Goal: Navigation & Orientation: Understand site structure

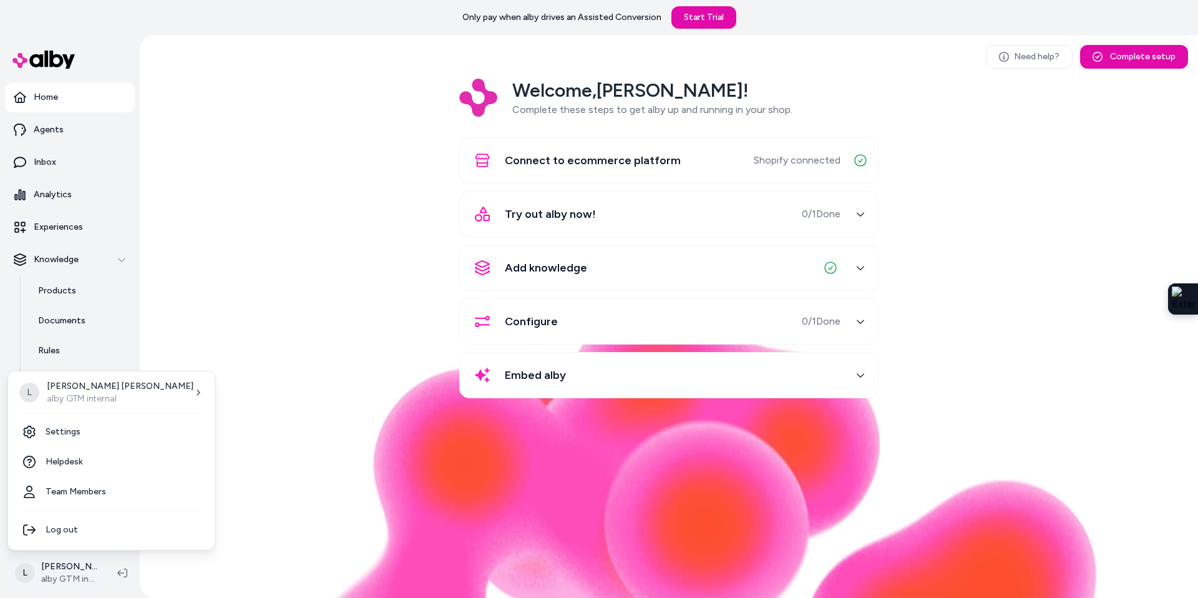
click at [56, 575] on html "Only pay when alby drives an Assisted Conversion Start Trial Home Agents Inbox …" at bounding box center [599, 299] width 1198 height 598
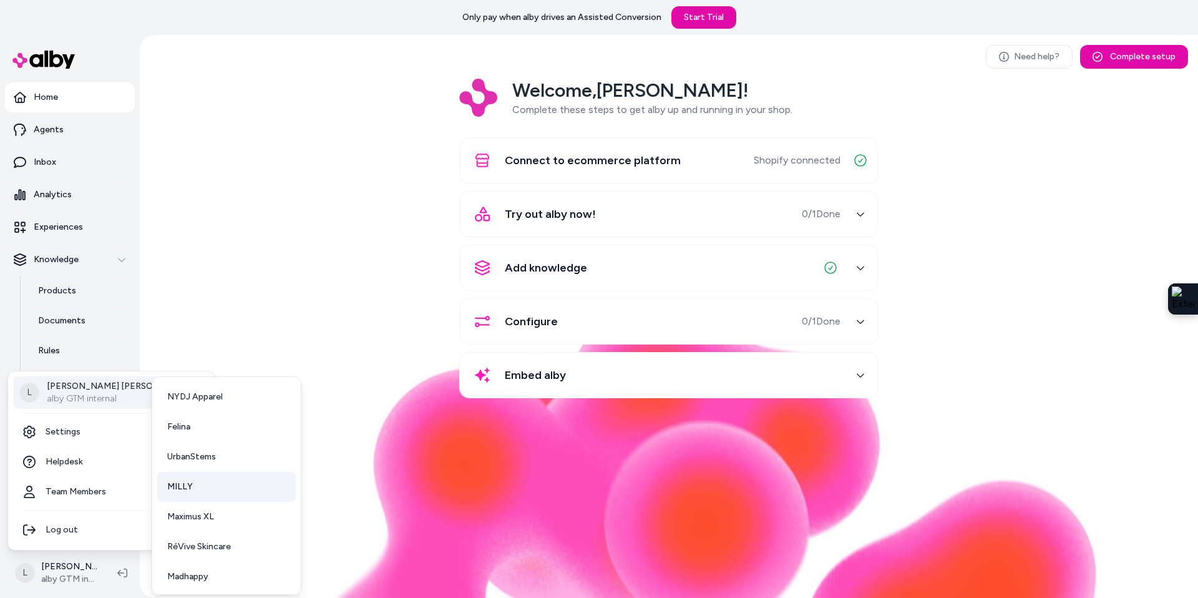
scroll to position [32, 0]
click at [213, 545] on span "RéVive Skincare" at bounding box center [199, 544] width 64 height 12
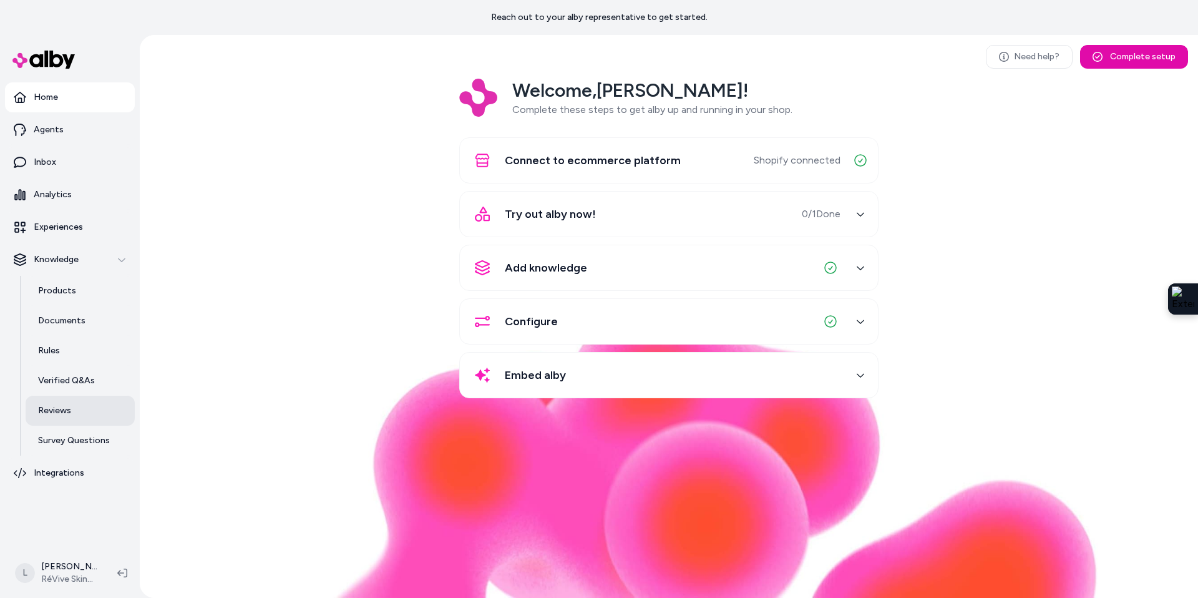
click at [69, 412] on p "Reviews" at bounding box center [54, 410] width 33 height 12
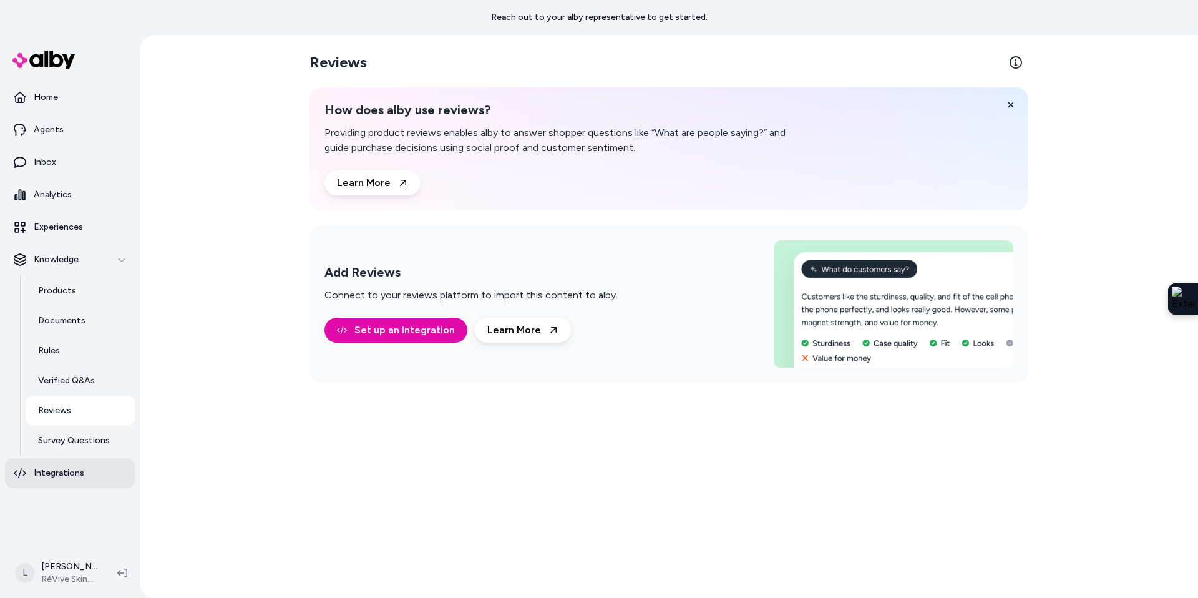
click at [68, 474] on p "Integrations" at bounding box center [59, 473] width 51 height 12
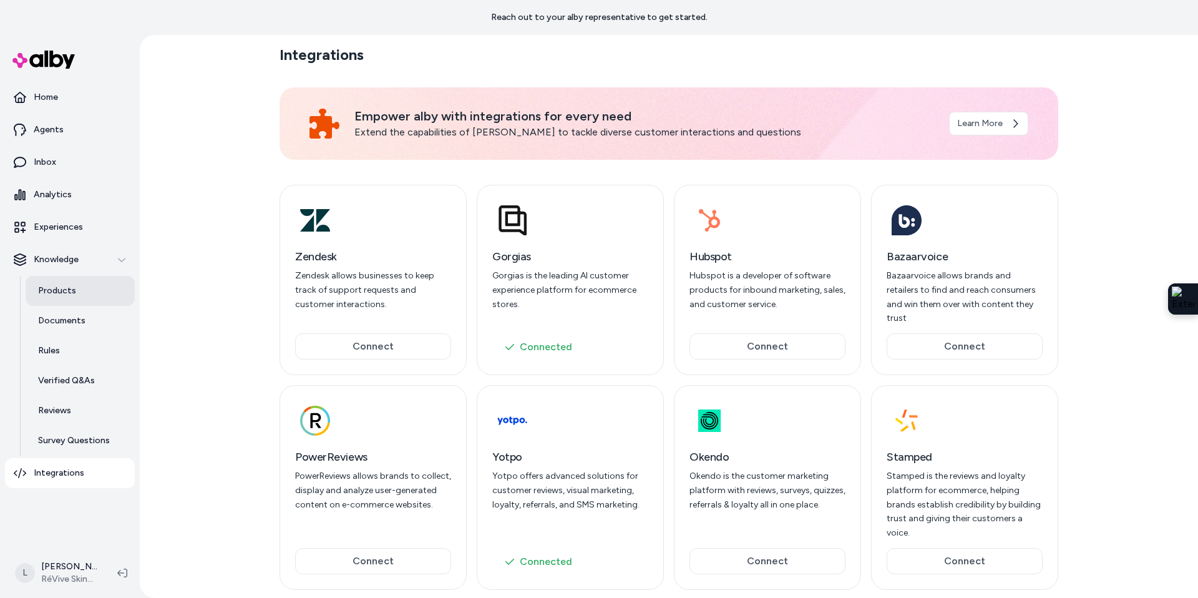
click at [44, 285] on p "Products" at bounding box center [57, 291] width 38 height 12
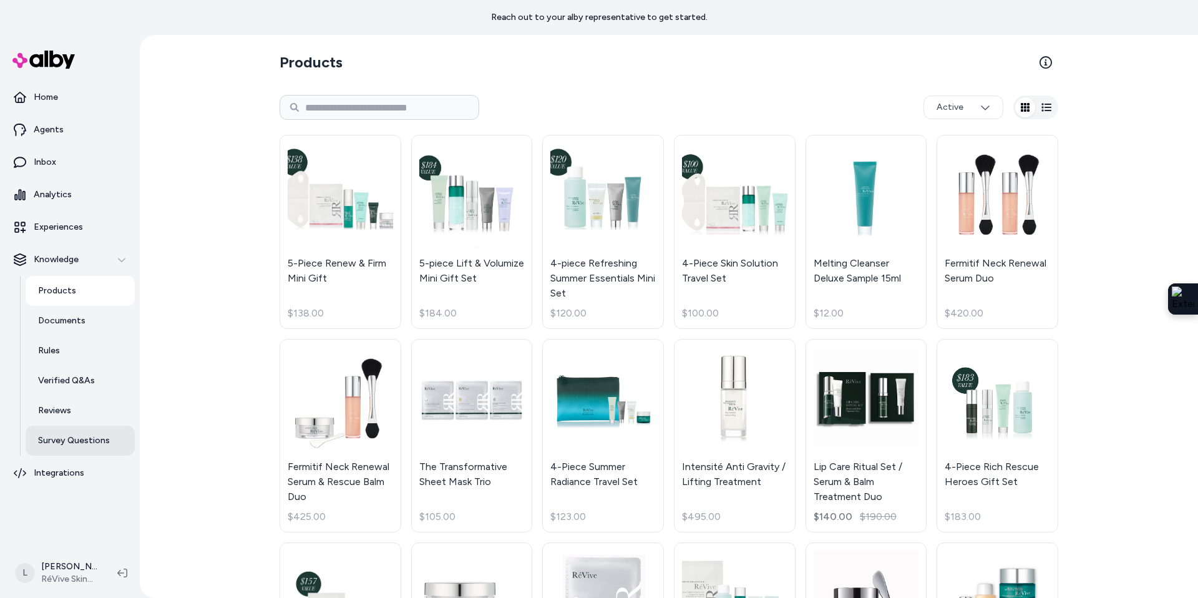
click at [63, 427] on link "Survey Questions" at bounding box center [80, 441] width 109 height 30
click at [62, 407] on p "Reviews" at bounding box center [54, 410] width 33 height 12
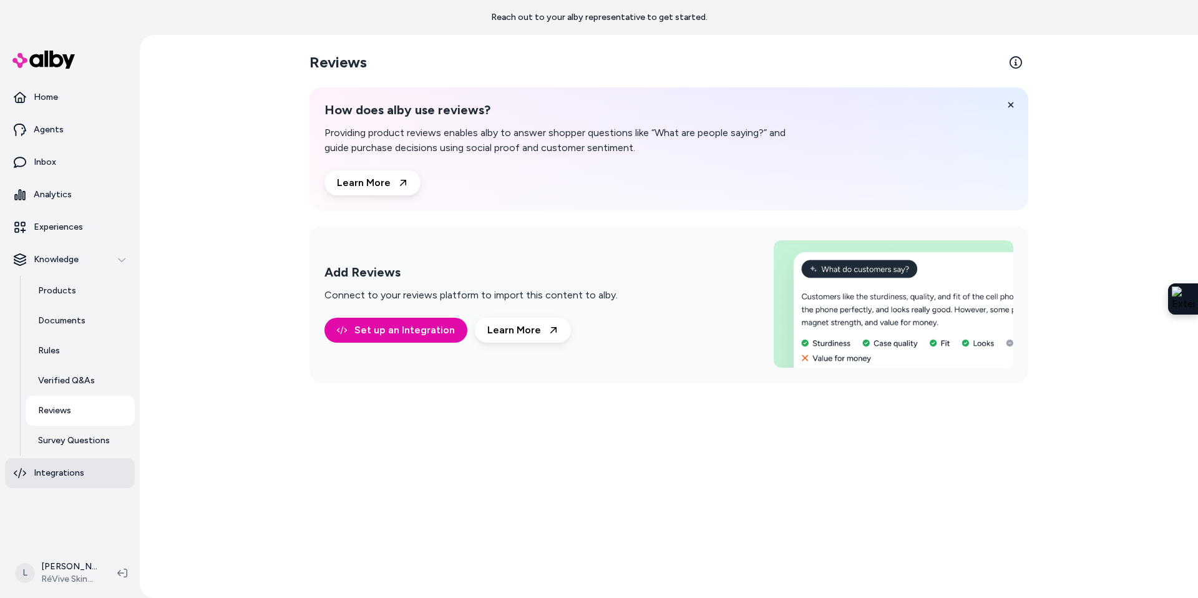
click at [71, 471] on p "Integrations" at bounding box center [59, 473] width 51 height 12
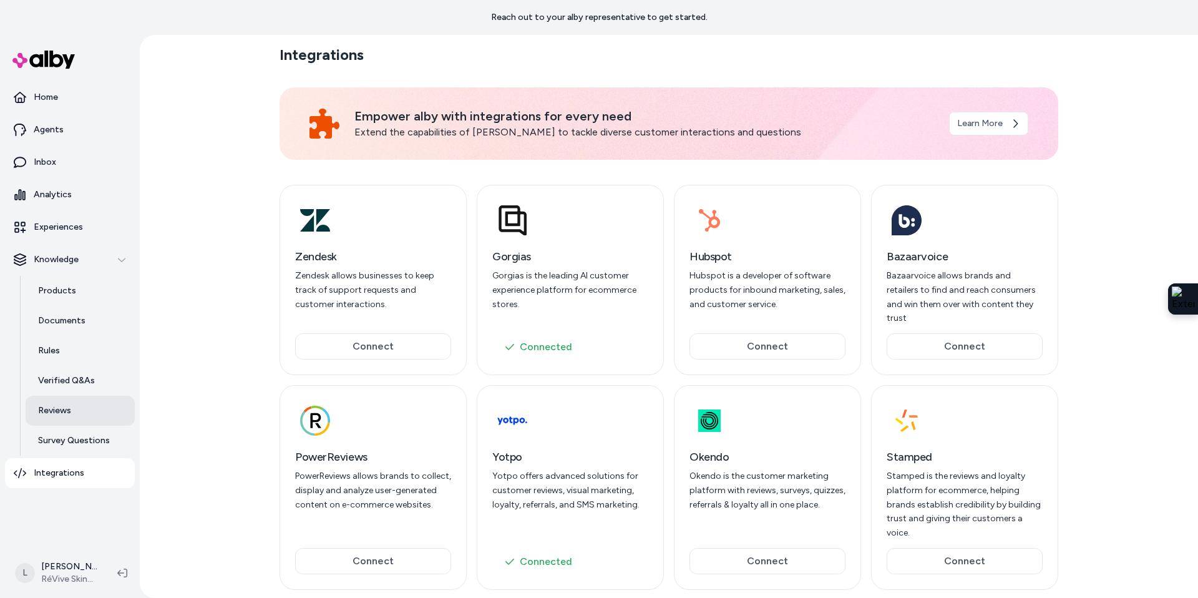
click at [55, 407] on p "Reviews" at bounding box center [54, 410] width 33 height 12
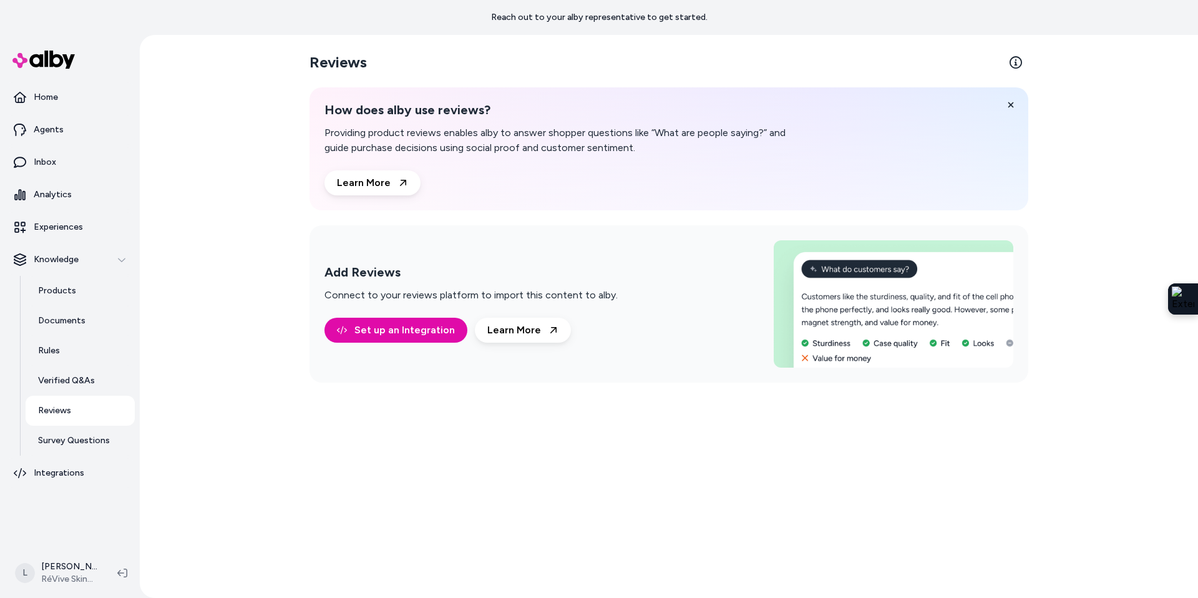
click at [57, 406] on p "Reviews" at bounding box center [54, 410] width 33 height 12
click at [66, 378] on p "Verified Q&As" at bounding box center [66, 380] width 57 height 12
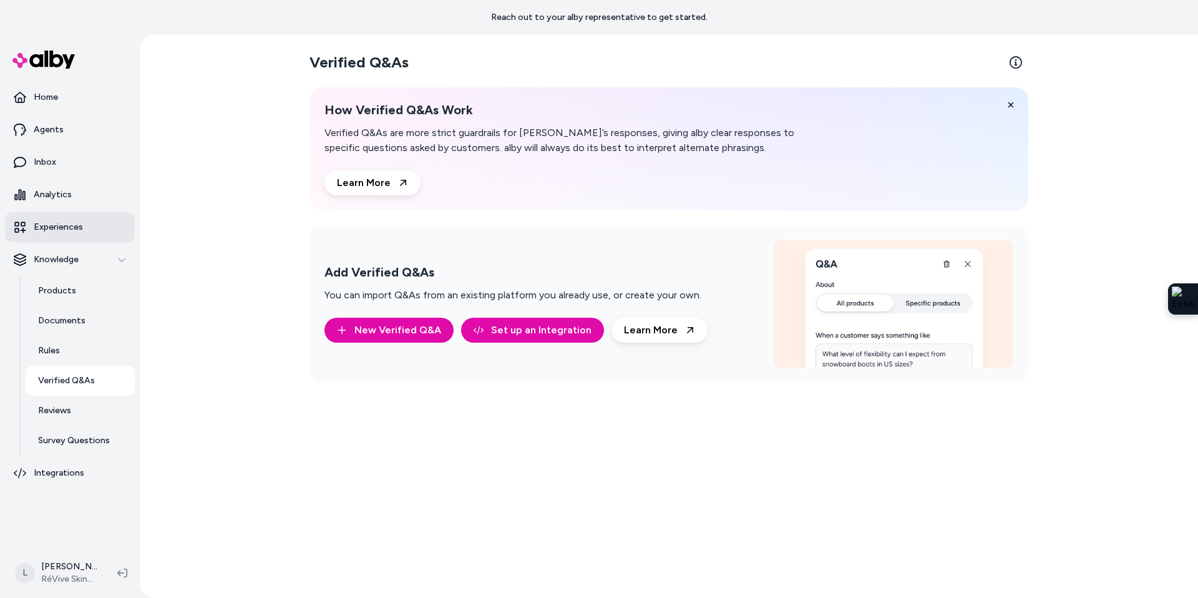
click at [61, 212] on link "Experiences" at bounding box center [70, 227] width 130 height 30
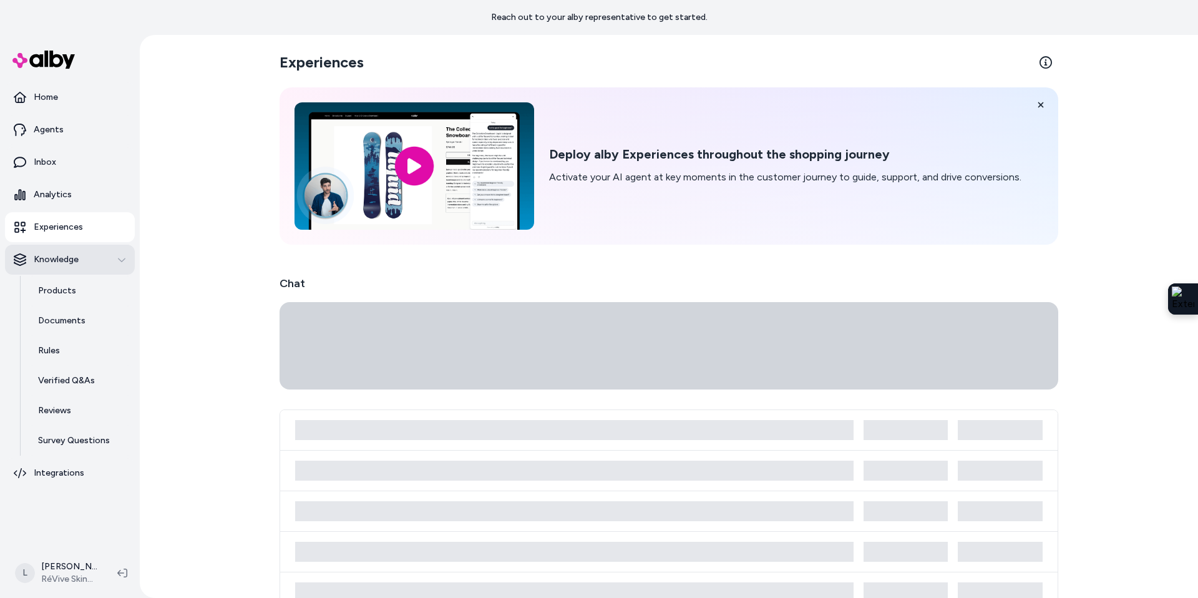
click at [62, 261] on p "Knowledge" at bounding box center [56, 259] width 45 height 12
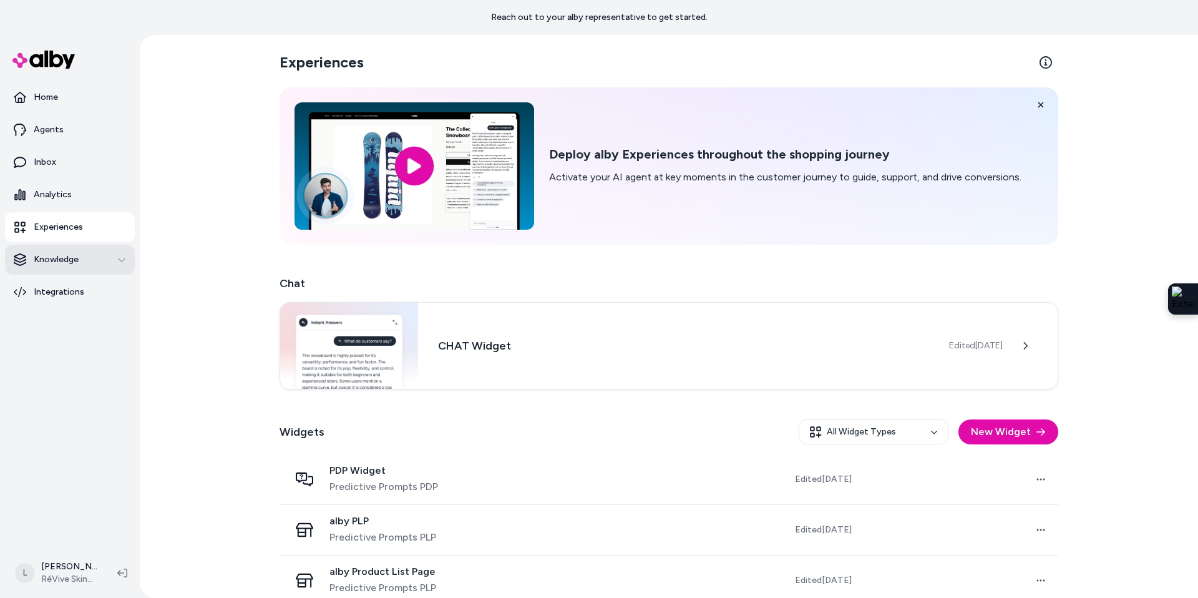
click at [62, 262] on p "Knowledge" at bounding box center [56, 259] width 45 height 12
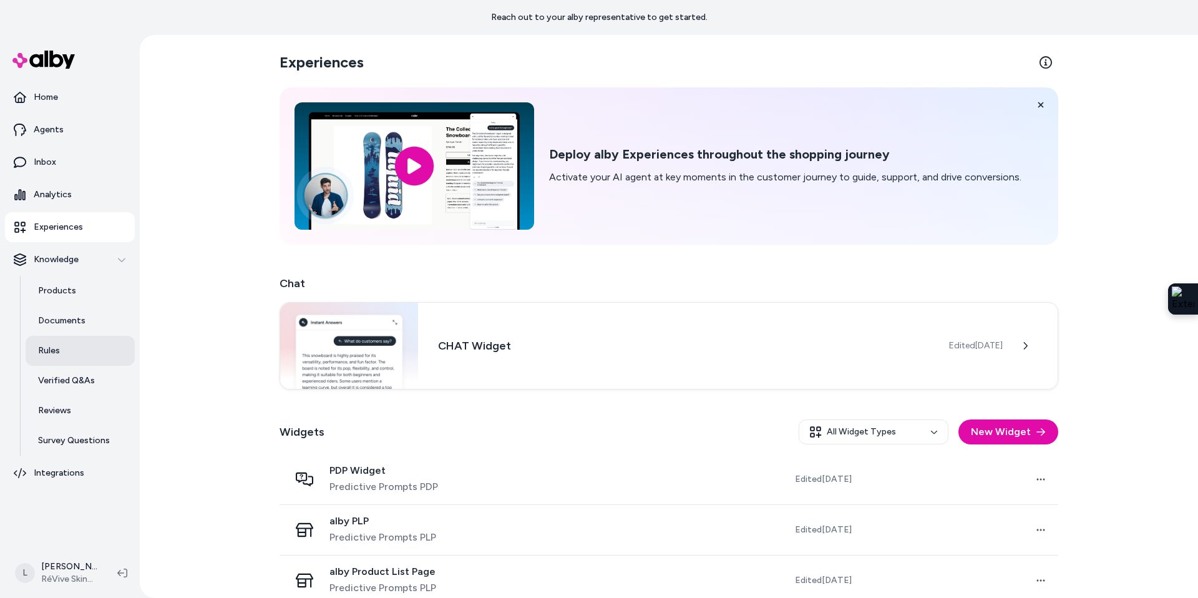
click at [61, 351] on link "Rules" at bounding box center [80, 351] width 109 height 30
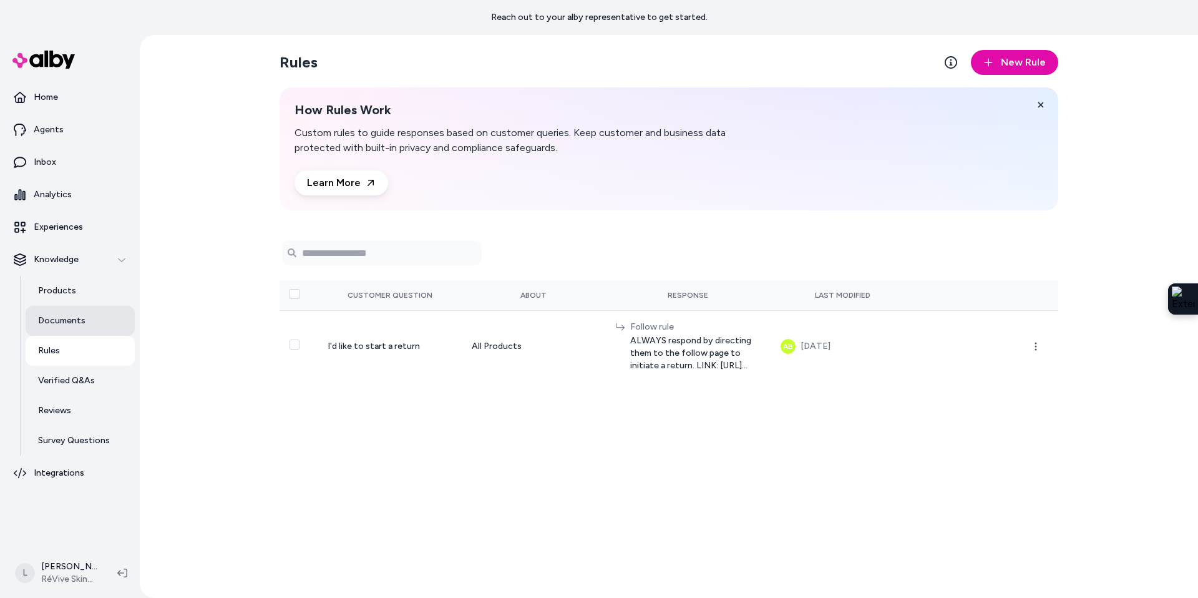
click at [77, 326] on p "Documents" at bounding box center [61, 321] width 47 height 12
